Goal: Task Accomplishment & Management: Use online tool/utility

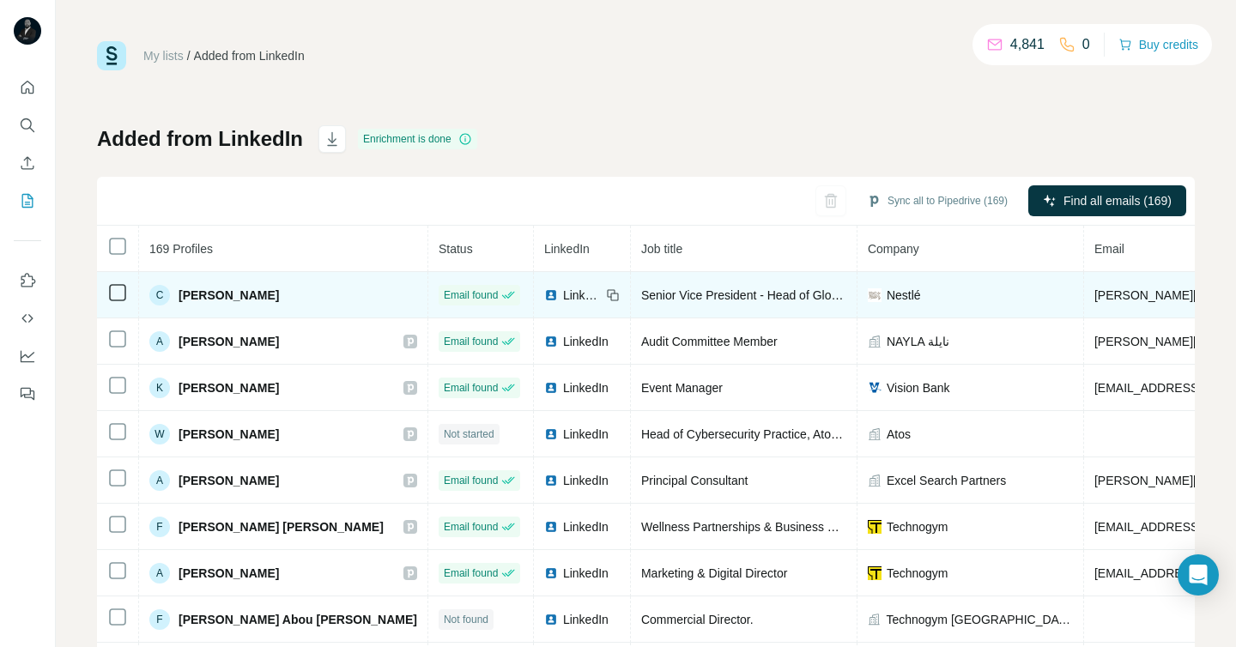
click at [886, 294] on span "Nestlé" at bounding box center [903, 295] width 34 height 17
copy span "Nestlé"
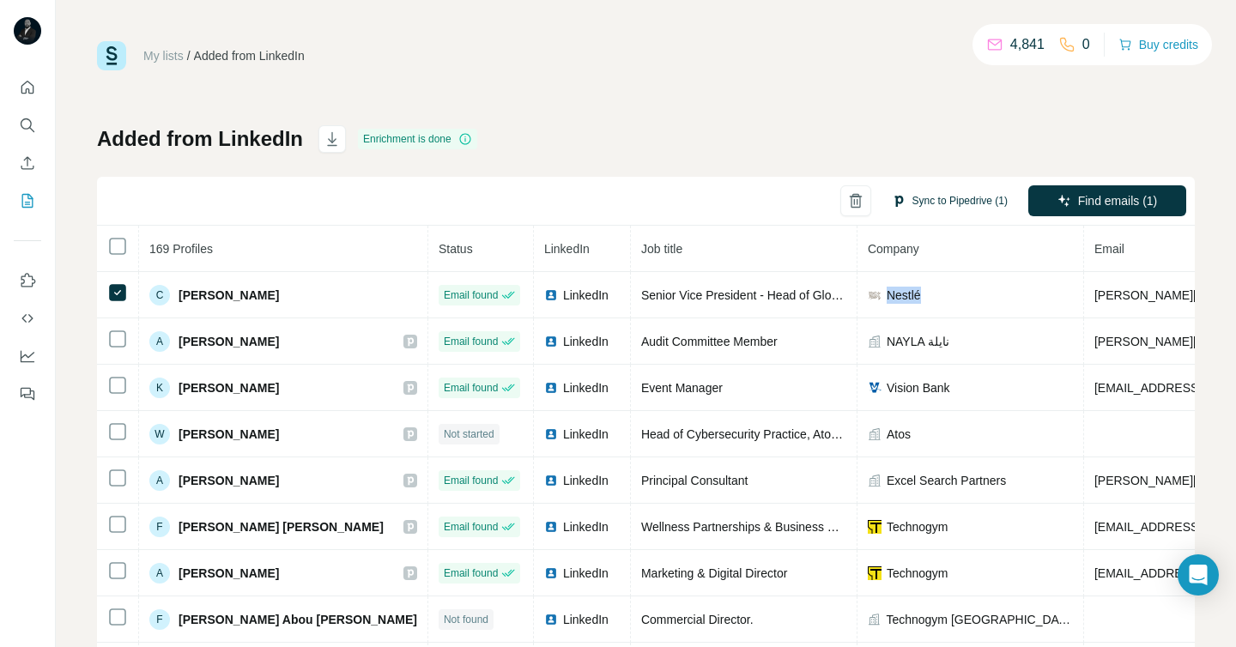
click at [956, 208] on button "Sync to Pipedrive (1)" at bounding box center [949, 201] width 140 height 26
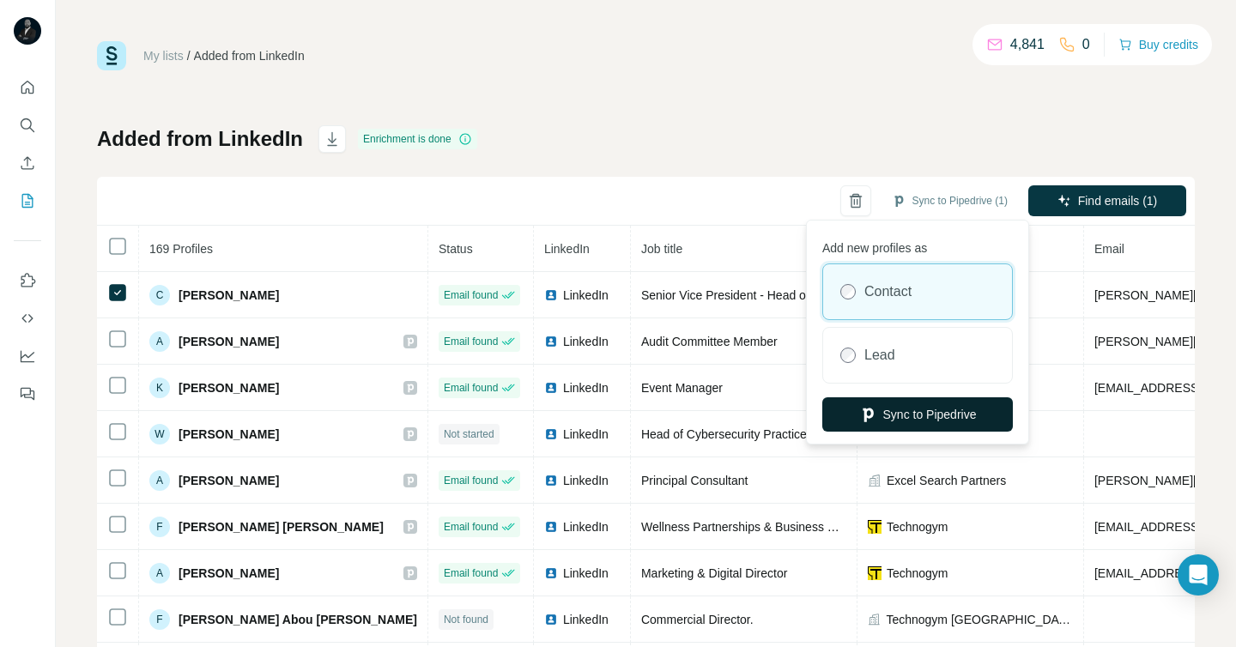
click at [911, 415] on button "Sync to Pipedrive" at bounding box center [917, 414] width 190 height 34
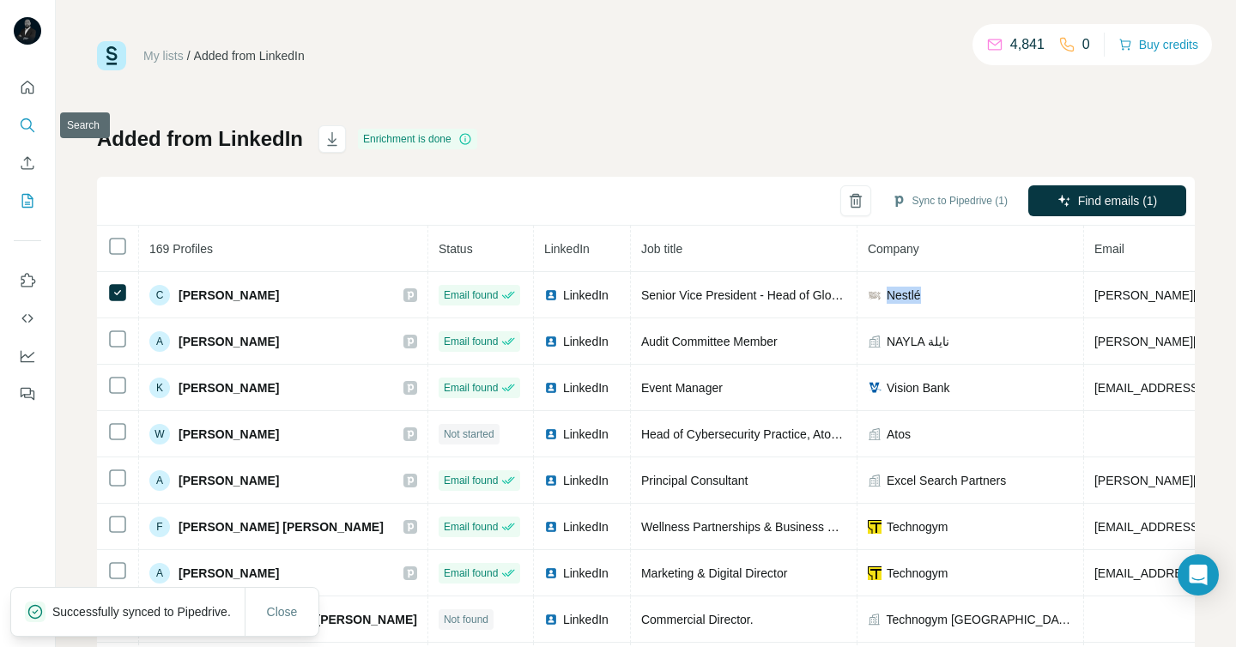
click at [23, 136] on button "Search" at bounding box center [27, 125] width 27 height 31
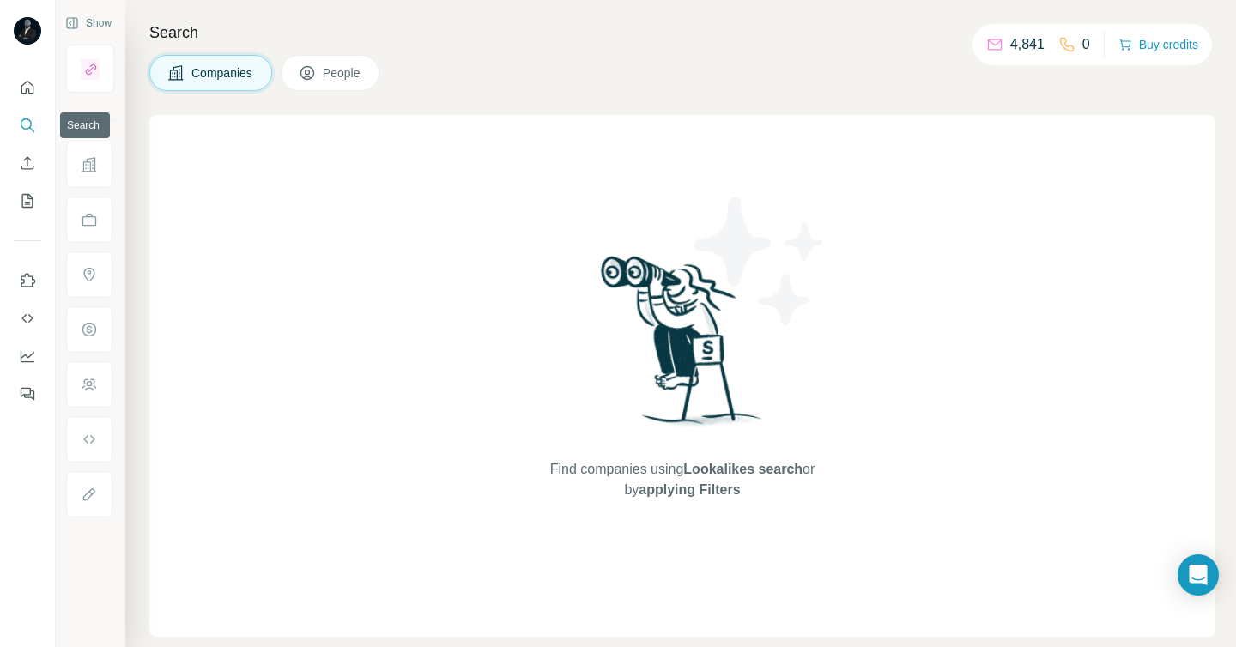
click at [31, 129] on icon "Search" at bounding box center [31, 129] width 5 height 5
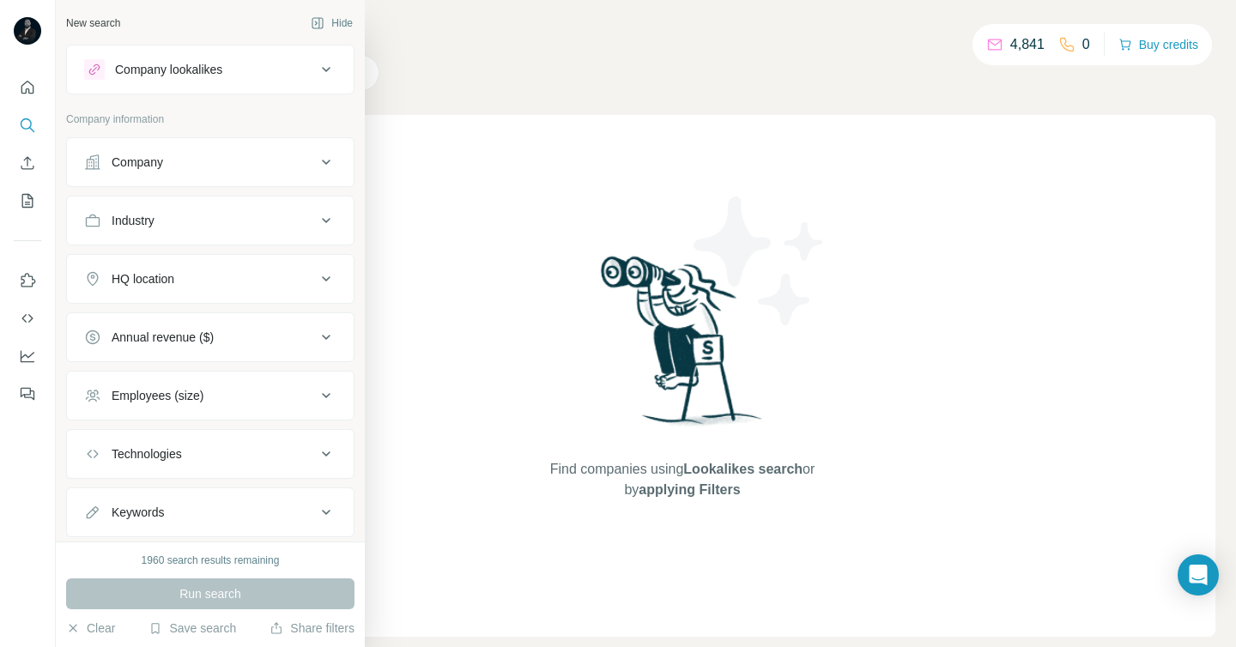
click at [207, 159] on div "Company" at bounding box center [200, 162] width 232 height 17
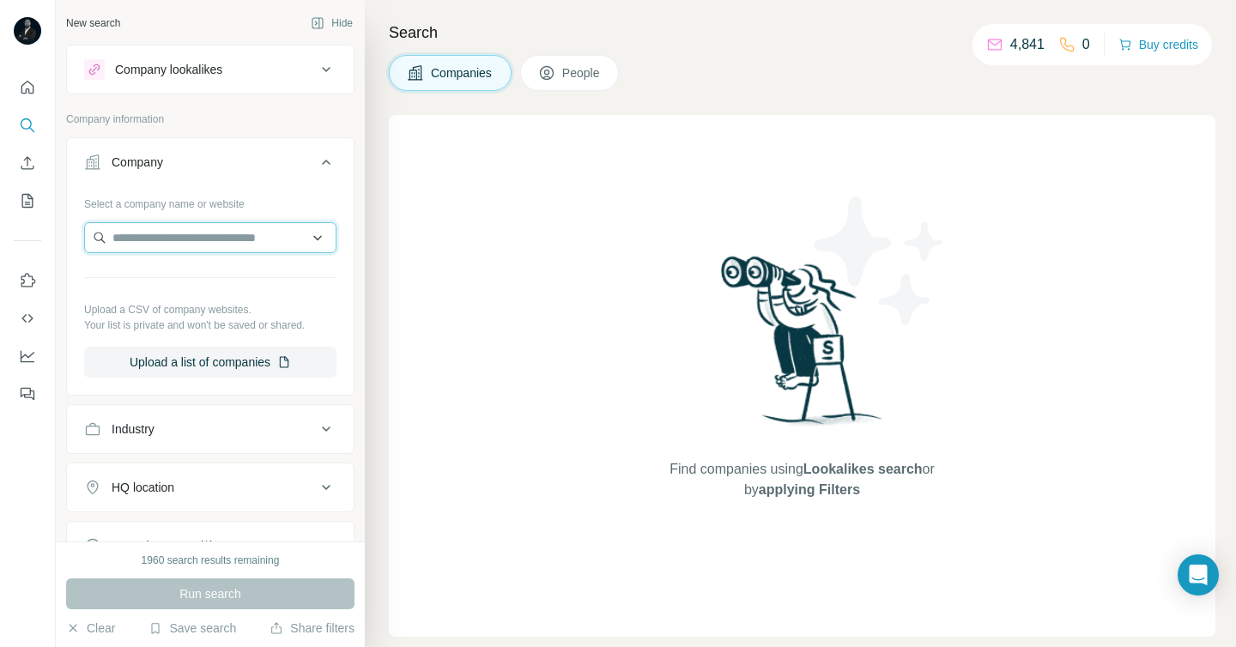
click at [179, 244] on input "text" at bounding box center [210, 237] width 252 height 31
paste input "******"
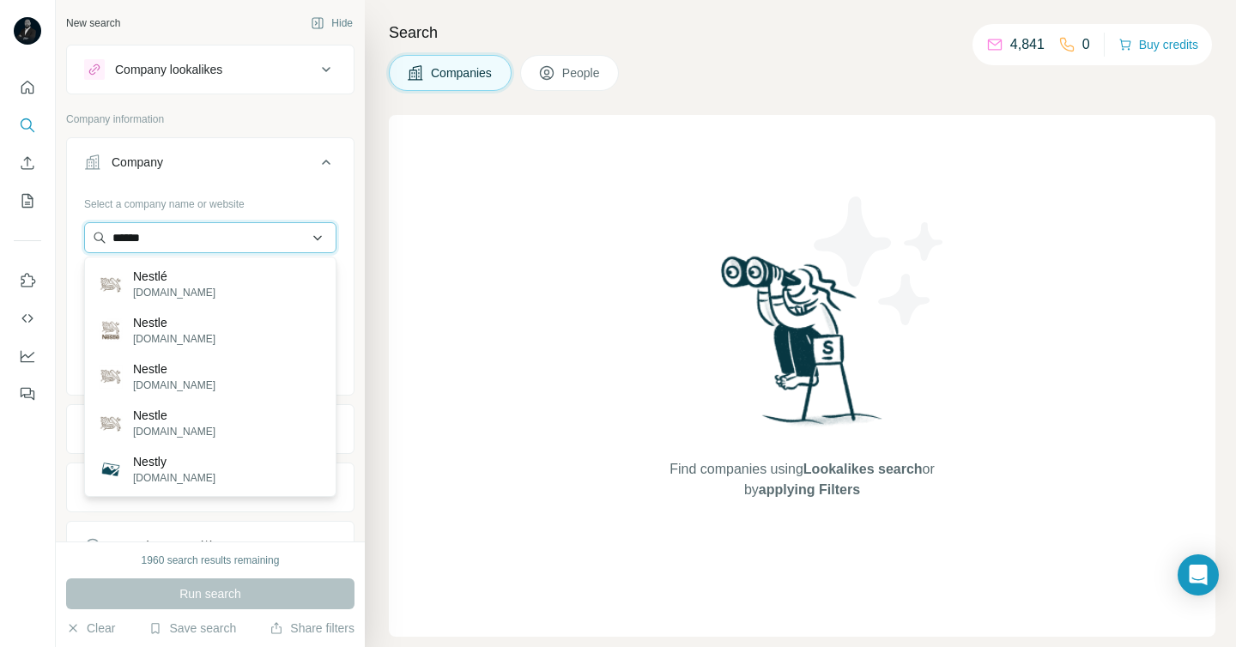
click at [160, 240] on input "******" at bounding box center [210, 237] width 252 height 31
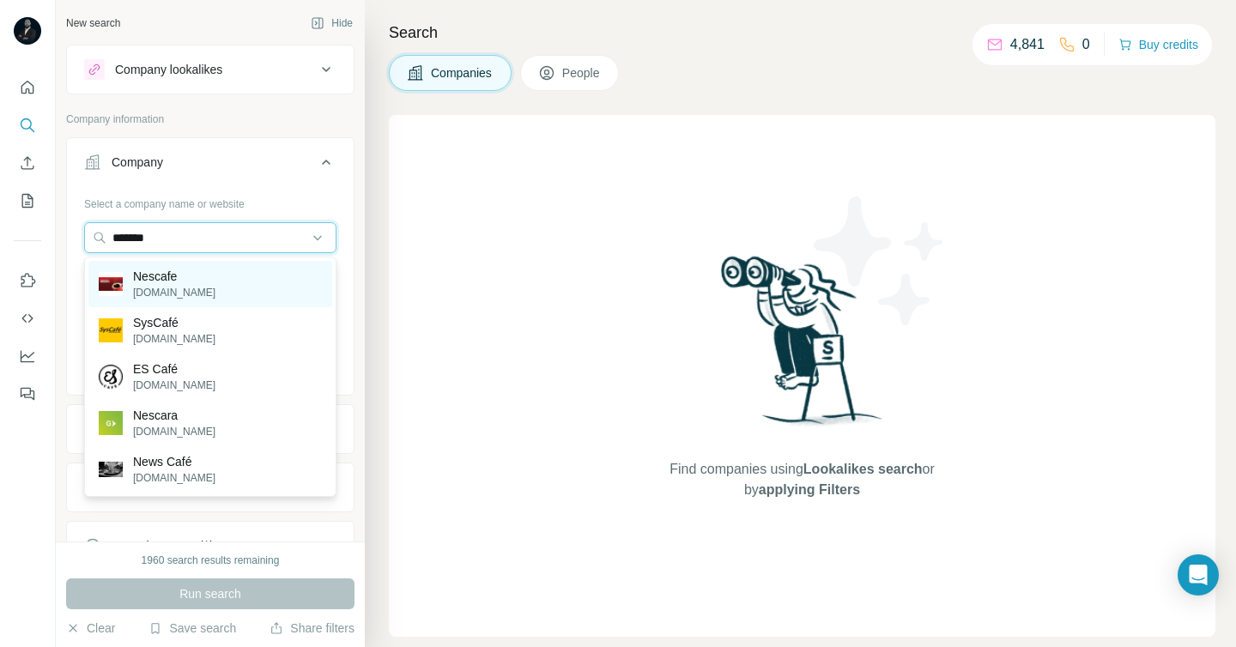
type input "*******"
click at [160, 281] on p "Nescafe" at bounding box center [174, 276] width 82 height 17
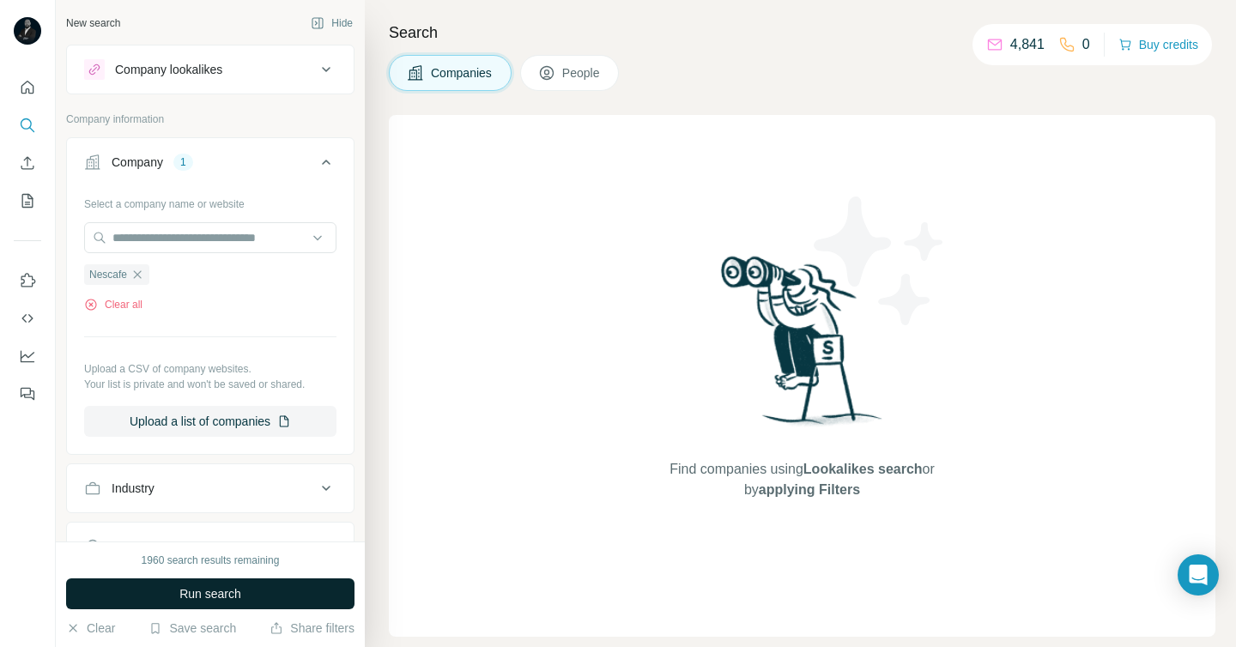
click at [213, 600] on span "Run search" at bounding box center [210, 593] width 62 height 17
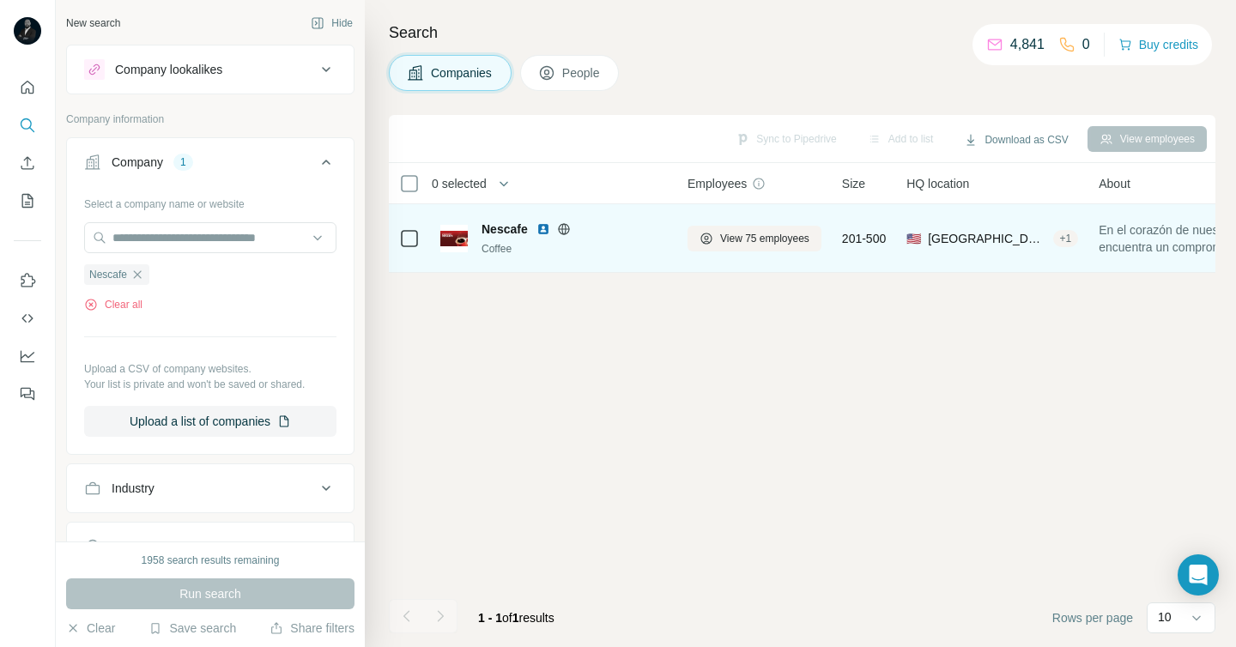
click at [543, 228] on img at bounding box center [543, 229] width 14 height 14
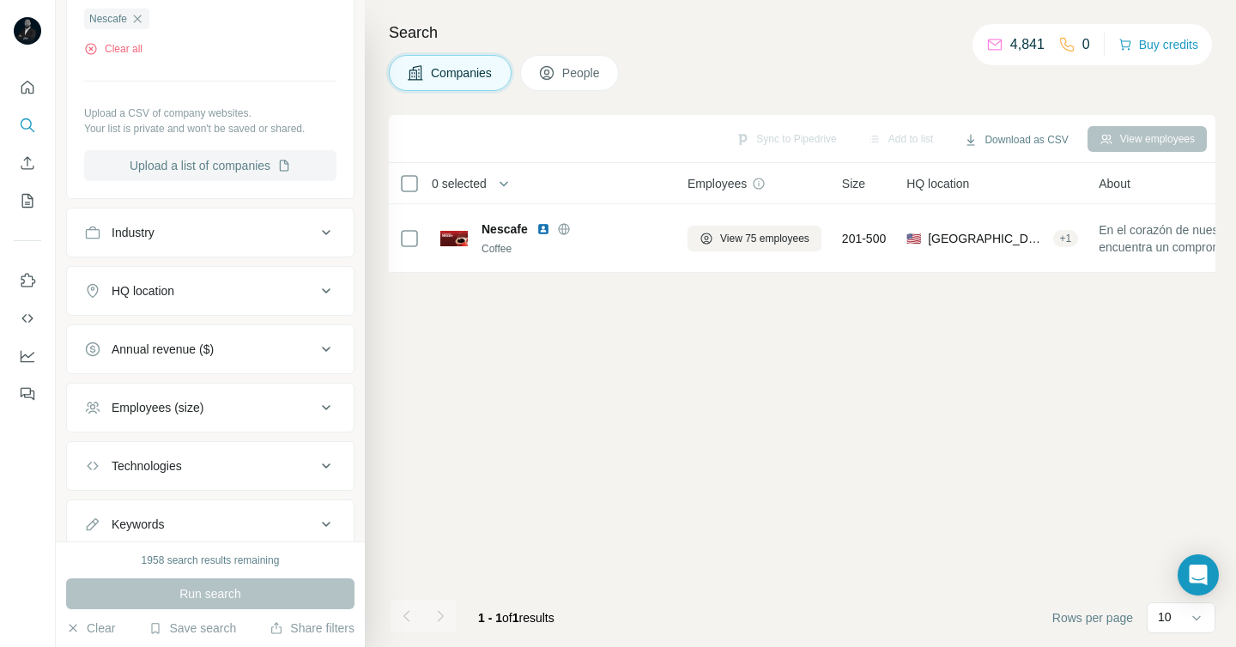
scroll to position [311, 0]
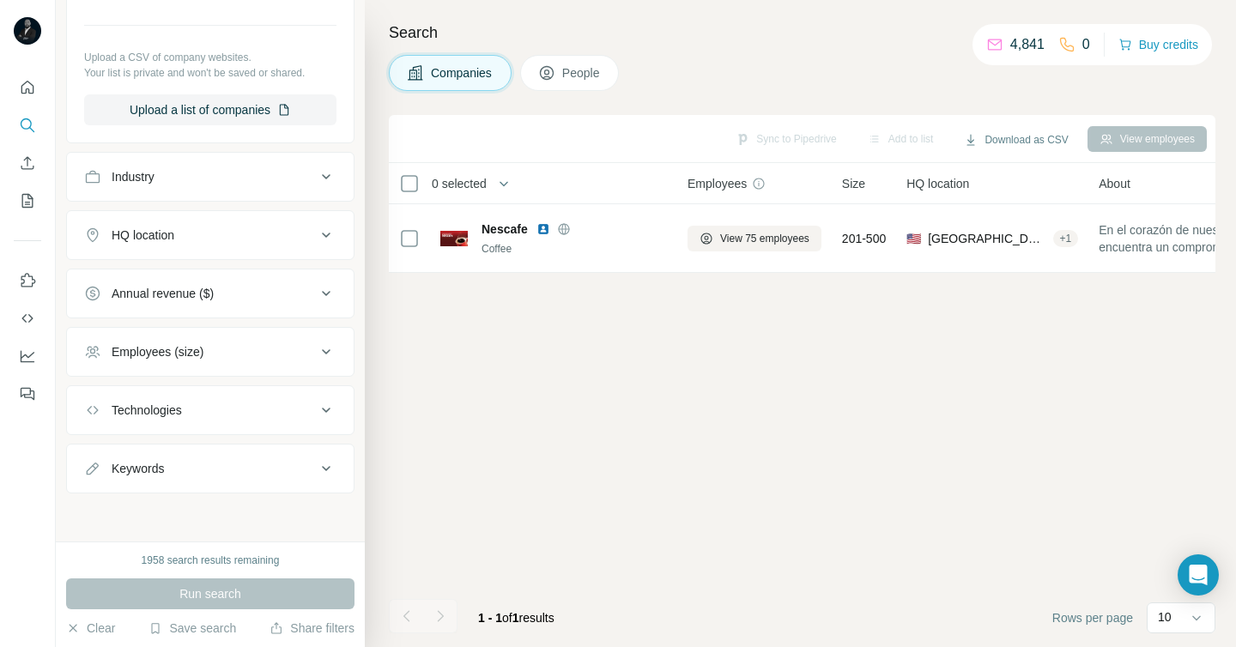
click at [171, 480] on button "Keywords" at bounding box center [210, 468] width 287 height 41
click at [154, 517] on input "text" at bounding box center [193, 511] width 218 height 31
type input "*****"
click at [197, 595] on div "Run search" at bounding box center [210, 593] width 288 height 31
click at [218, 595] on div "Run search" at bounding box center [210, 593] width 288 height 31
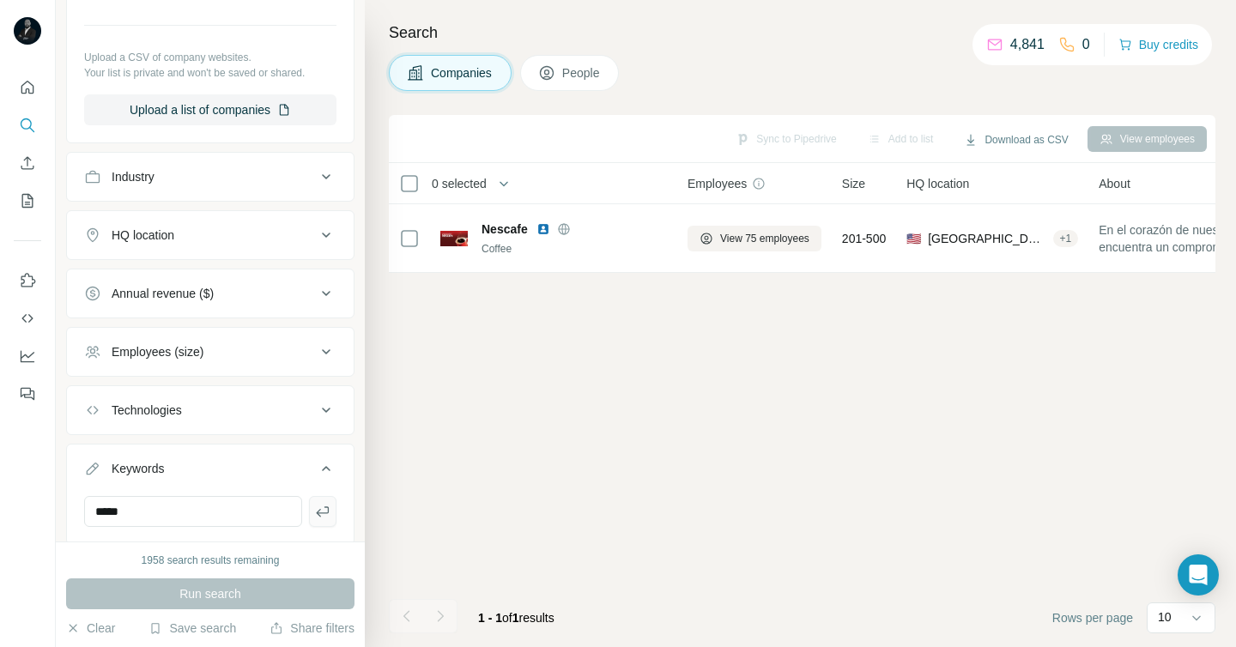
click at [318, 511] on icon "button" at bounding box center [322, 511] width 17 height 17
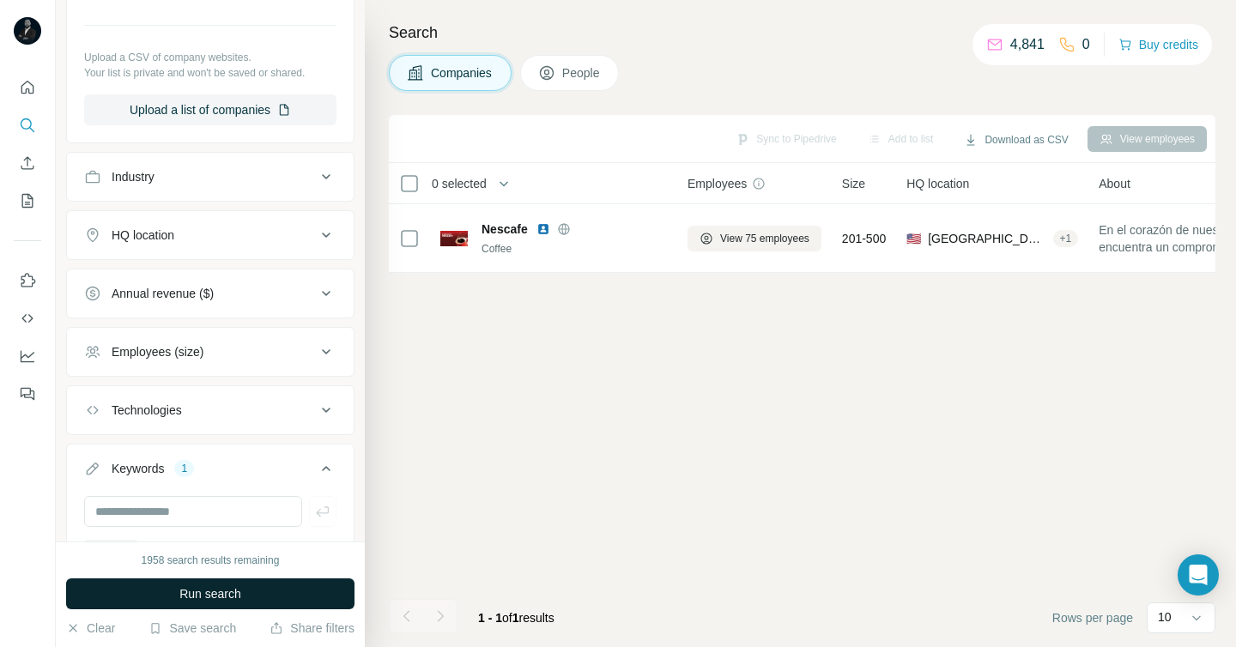
click at [226, 590] on span "Run search" at bounding box center [210, 593] width 62 height 17
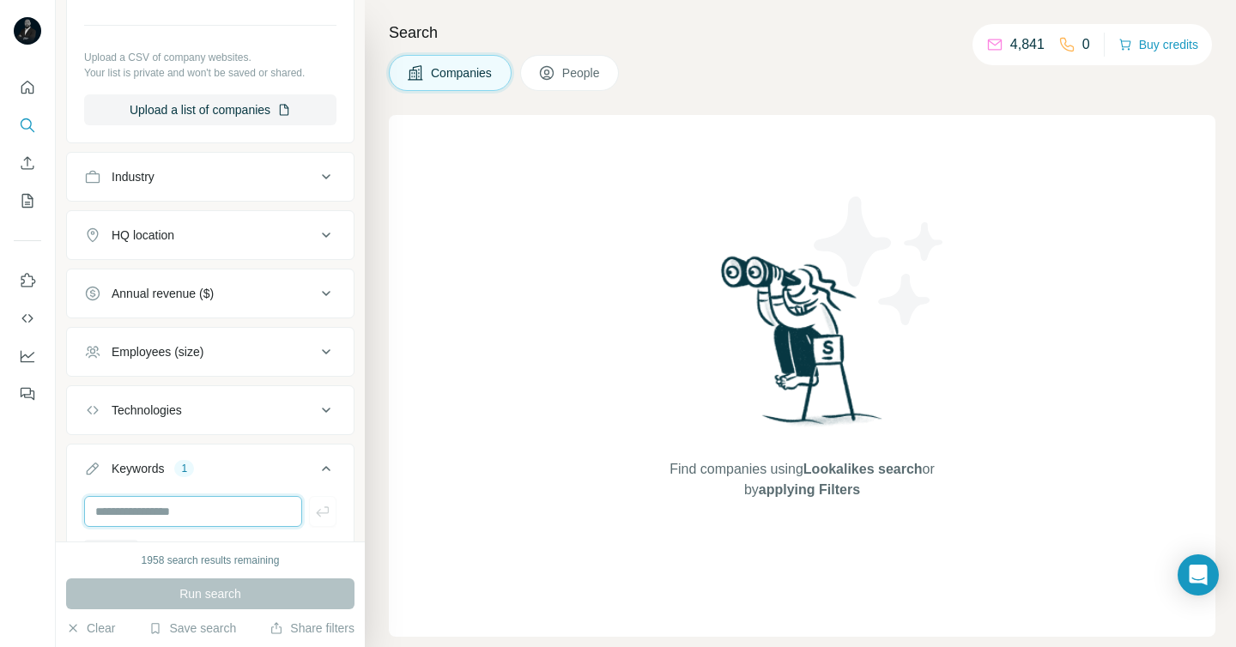
click at [219, 505] on input "text" at bounding box center [193, 511] width 218 height 31
click at [331, 463] on icon at bounding box center [326, 468] width 21 height 21
click at [178, 466] on div "1" at bounding box center [184, 468] width 20 height 15
click at [188, 471] on div "1" at bounding box center [184, 468] width 20 height 15
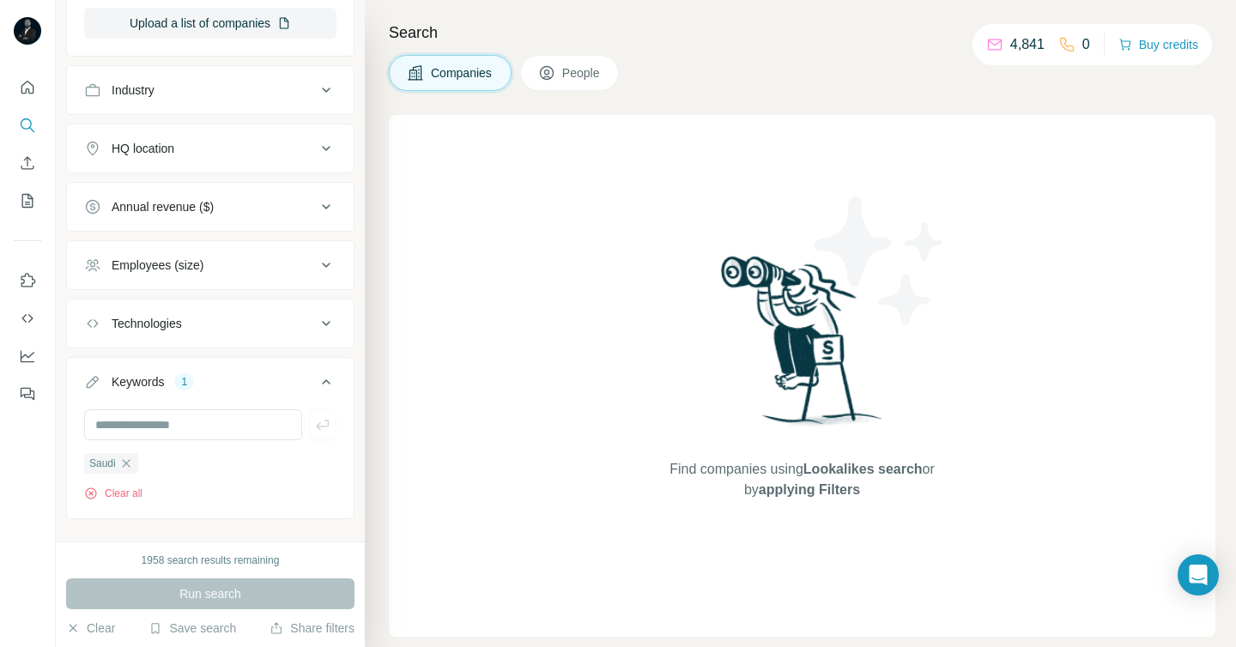
scroll to position [399, 0]
click at [127, 468] on icon "button" at bounding box center [126, 463] width 14 height 14
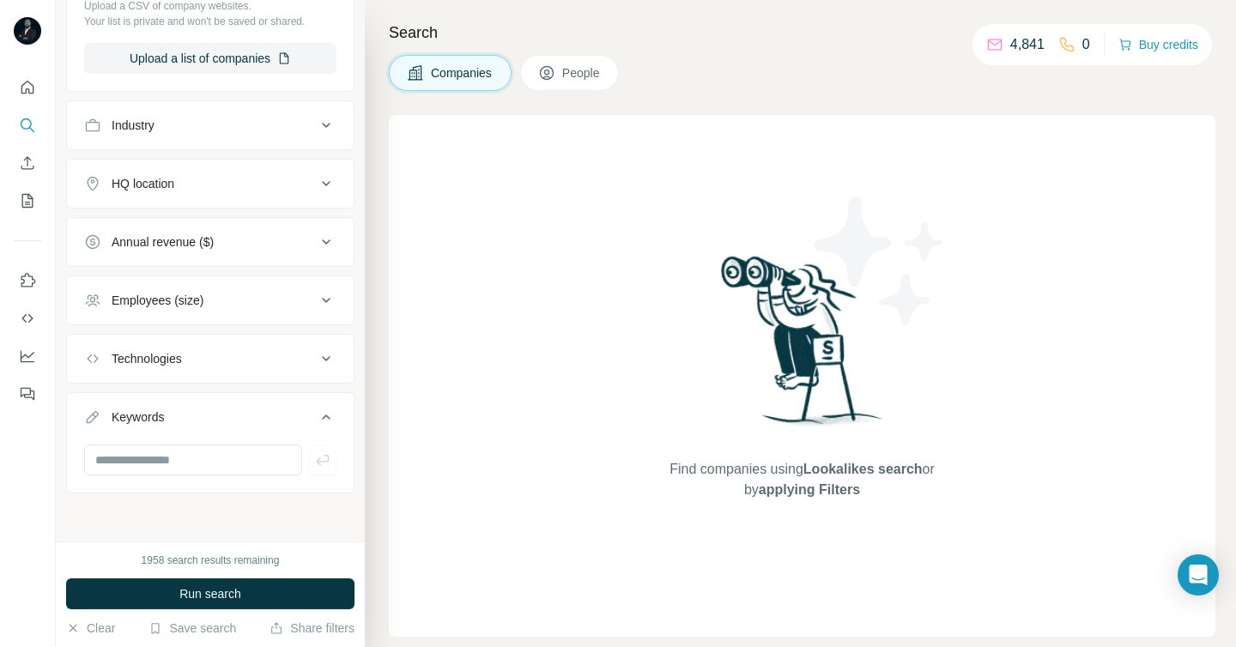
scroll to position [363, 0]
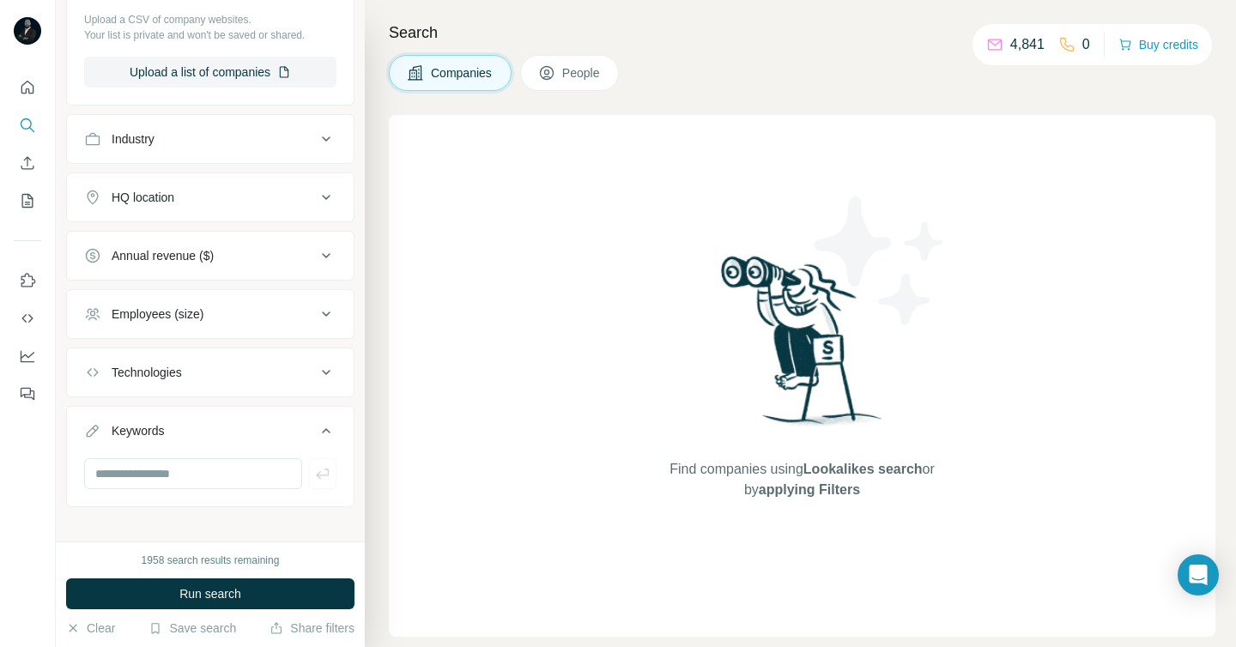
scroll to position [352, 0]
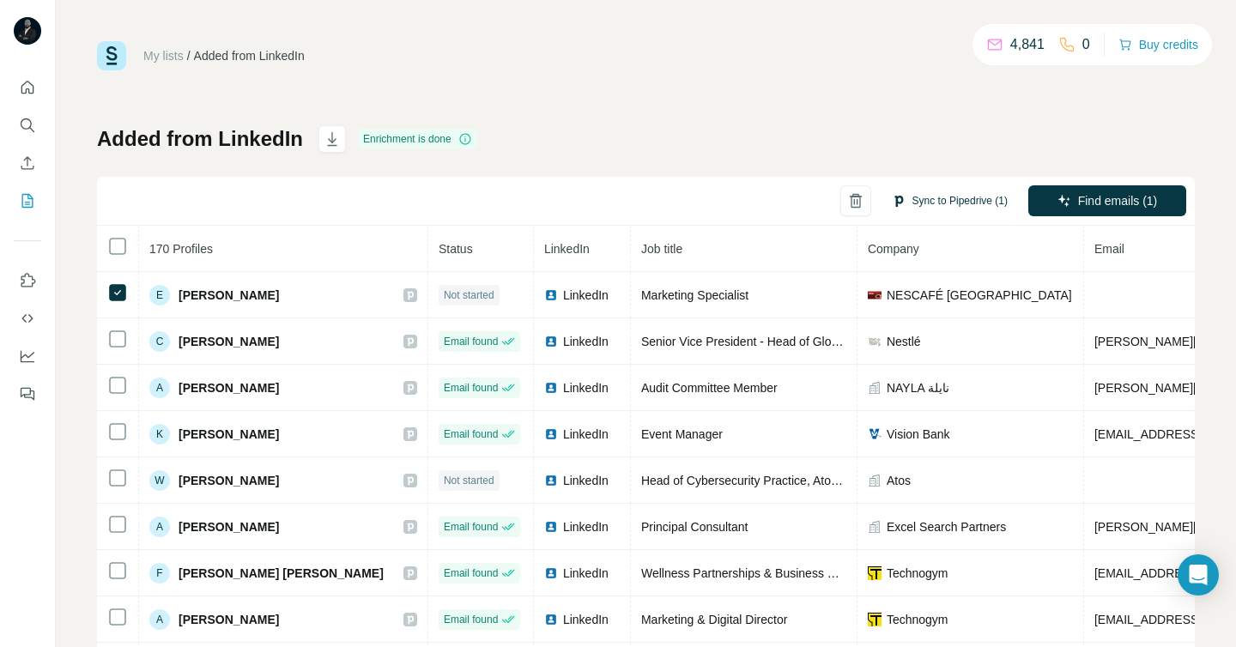
click at [926, 206] on button "Sync to Pipedrive (1)" at bounding box center [949, 201] width 140 height 26
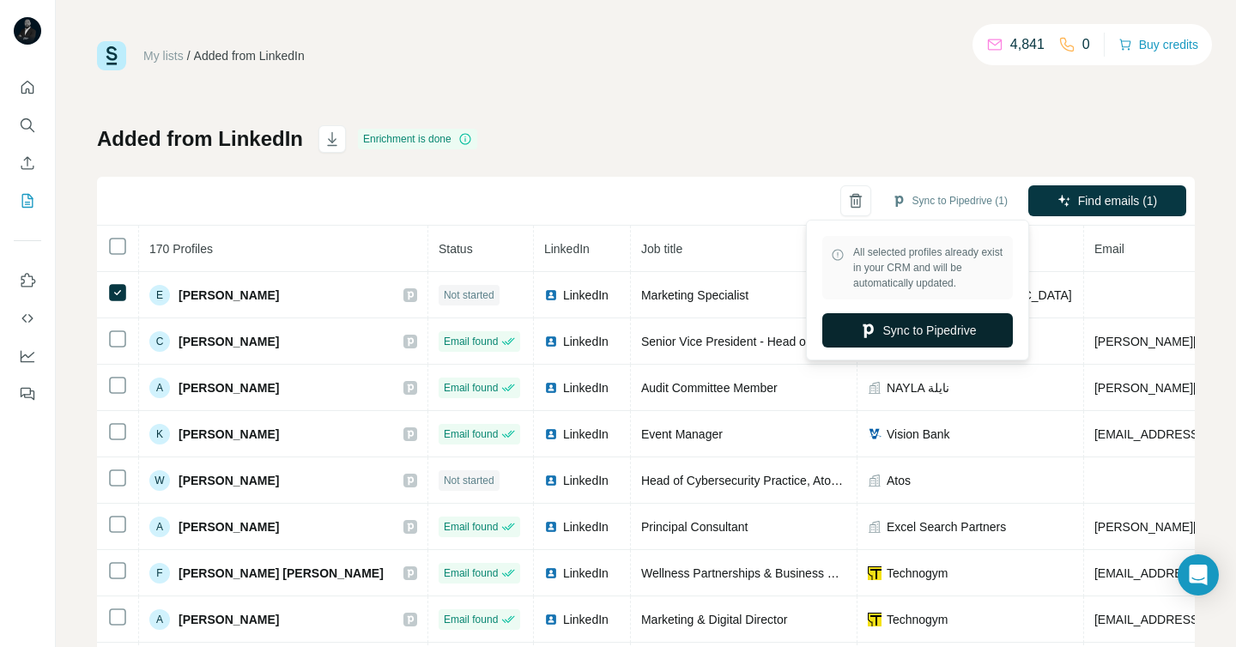
click at [909, 335] on button "Sync to Pipedrive" at bounding box center [917, 330] width 190 height 34
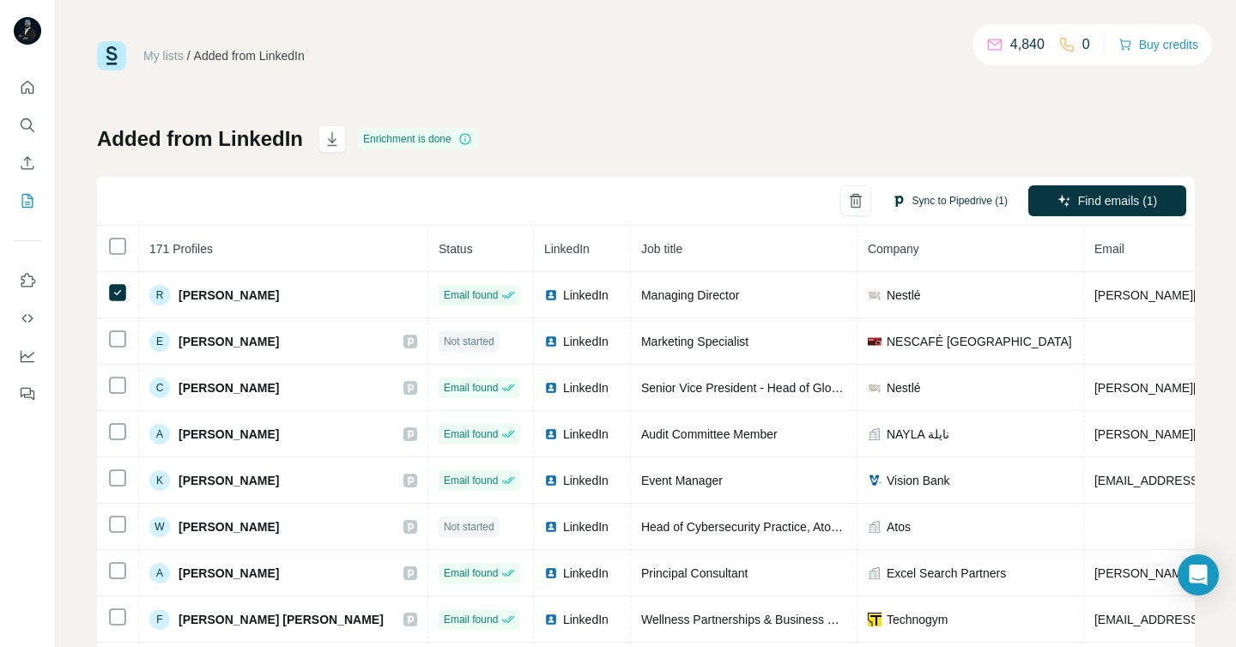
click at [898, 200] on button "Sync to Pipedrive (1)" at bounding box center [949, 201] width 140 height 26
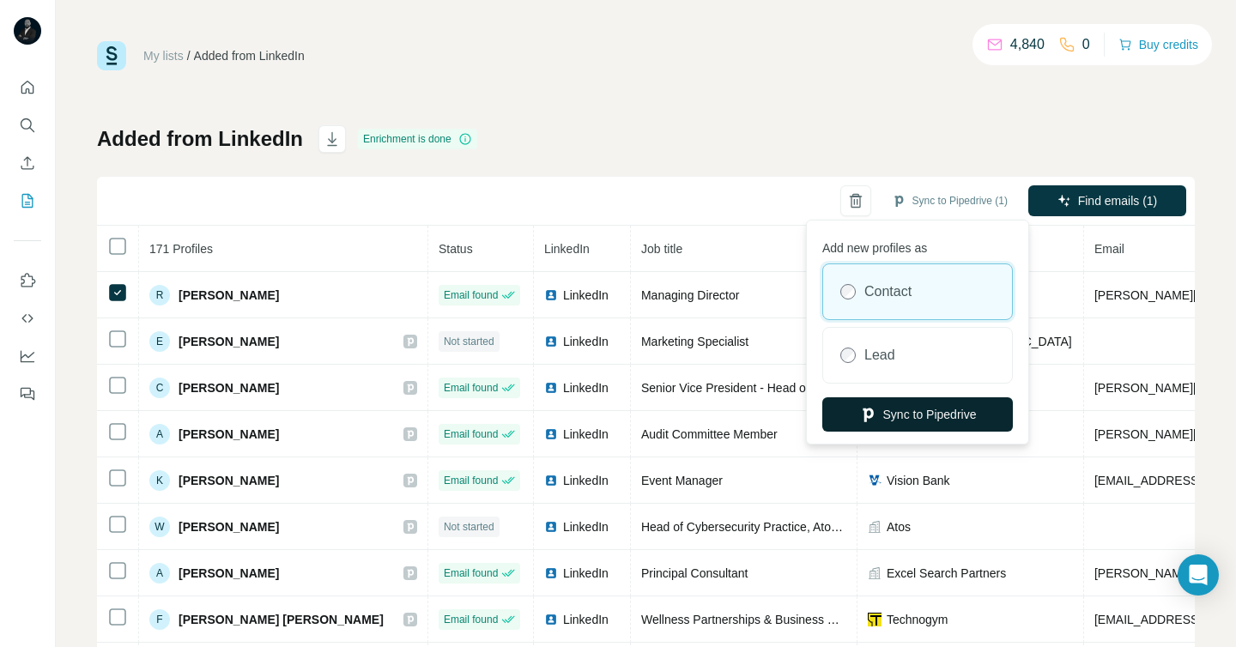
click at [909, 416] on button "Sync to Pipedrive" at bounding box center [917, 414] width 190 height 34
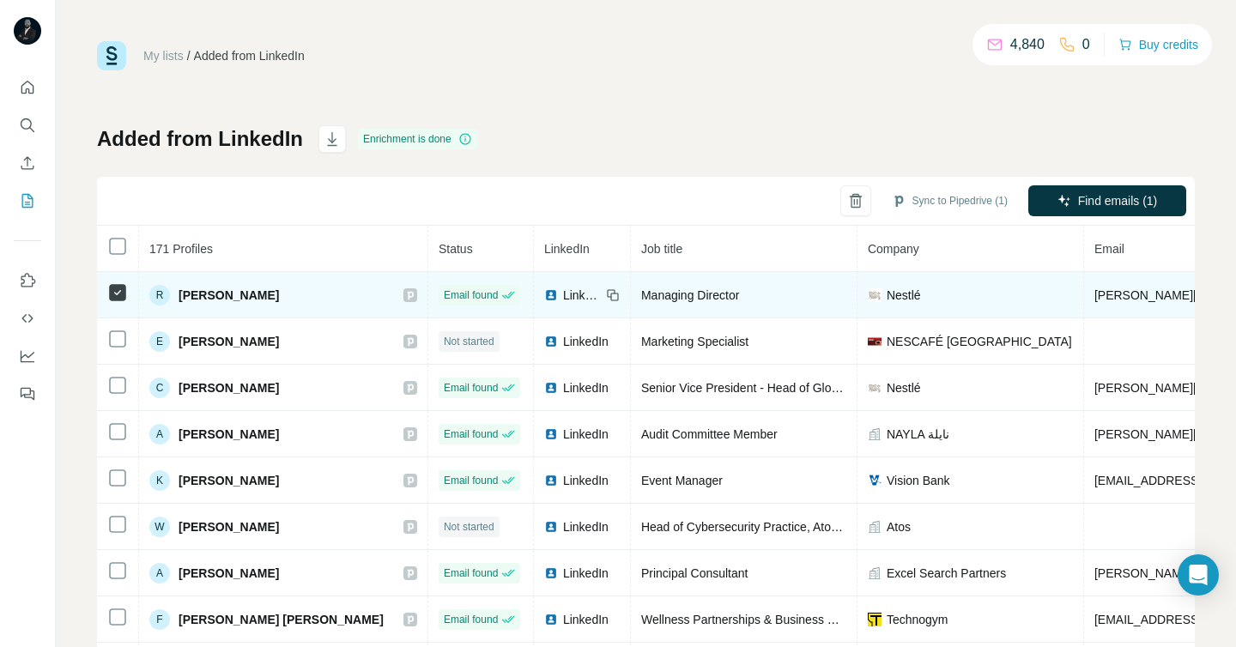
click at [405, 295] on icon at bounding box center [410, 295] width 10 height 14
